Goal: Obtain resource: Download file/media

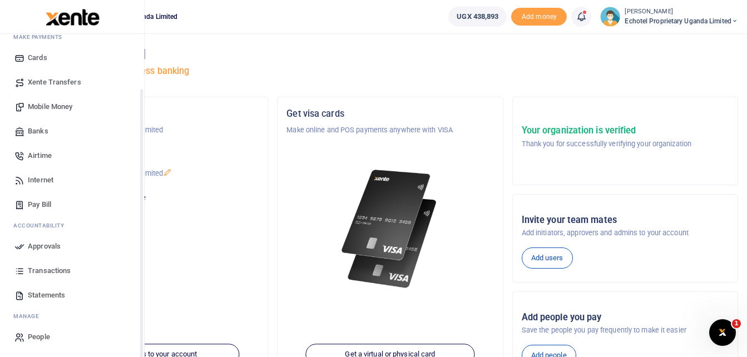
scroll to position [64, 0]
click at [48, 295] on span "Statements" at bounding box center [46, 294] width 37 height 11
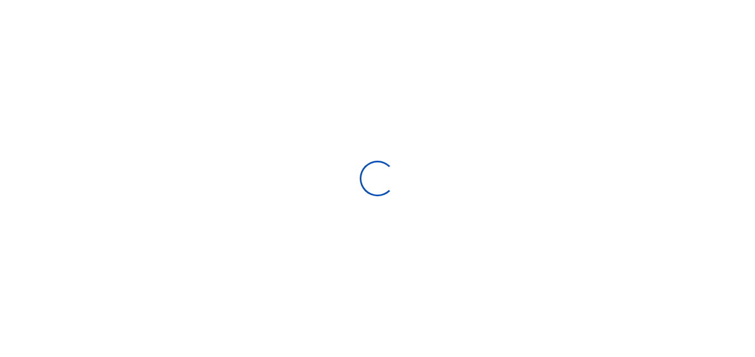
select select "ALL"
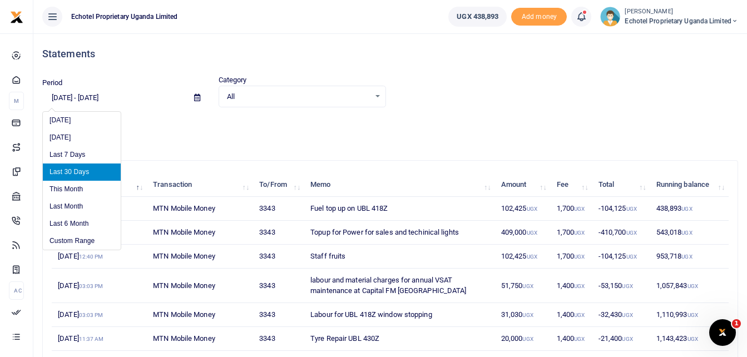
click at [126, 97] on input "[DATE] - [DATE]" at bounding box center [113, 97] width 143 height 19
click at [78, 237] on li "Custom Range" at bounding box center [82, 240] width 78 height 17
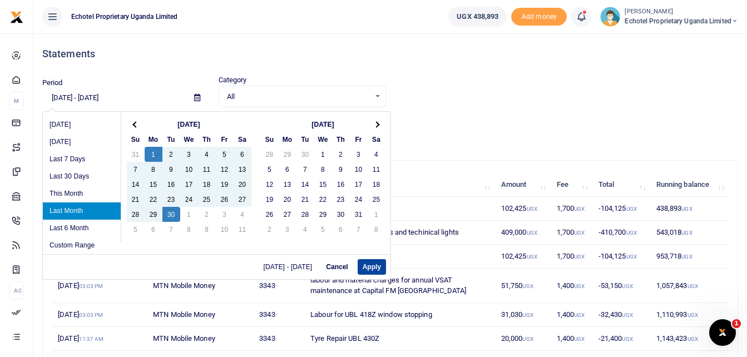
click at [372, 268] on button "Apply" at bounding box center [371, 267] width 28 height 16
type input "[DATE] - [DATE]"
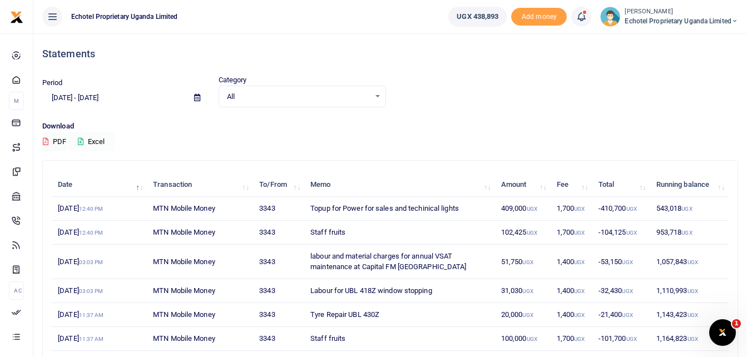
click at [97, 141] on button "Excel" at bounding box center [91, 141] width 46 height 19
